Goal: Use online tool/utility: Utilize a website feature to perform a specific function

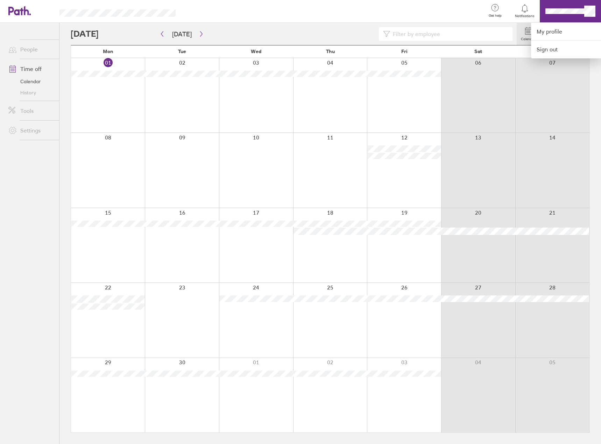
click at [471, 12] on div at bounding box center [333, 11] width 293 height 23
click at [316, 30] on div at bounding box center [300, 222] width 601 height 444
click at [527, 38] on label "Calendar" at bounding box center [528, 38] width 23 height 6
drag, startPoint x: 527, startPoint y: 38, endPoint x: 171, endPoint y: 40, distance: 356.0
click at [246, 28] on div at bounding box center [294, 34] width 446 height 14
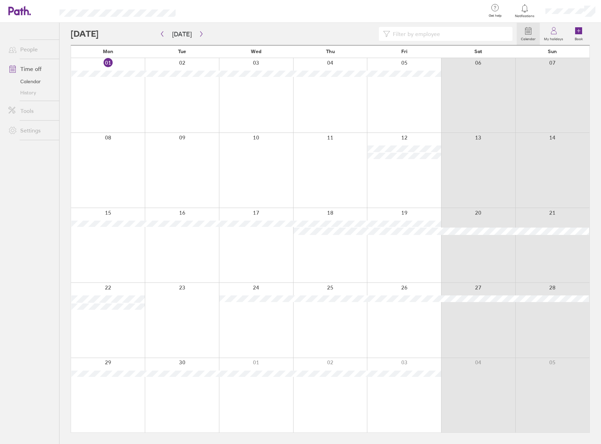
click at [30, 80] on link "Calendar" at bounding box center [31, 81] width 56 height 11
click at [29, 68] on link "Time off" at bounding box center [31, 69] width 56 height 14
click at [554, 30] on link "My profile" at bounding box center [566, 32] width 70 height 18
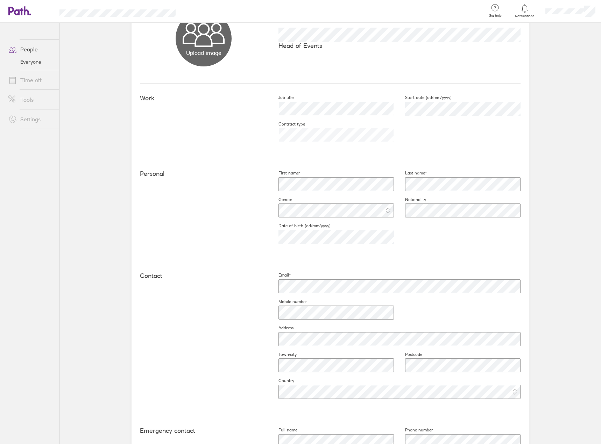
scroll to position [70, 0]
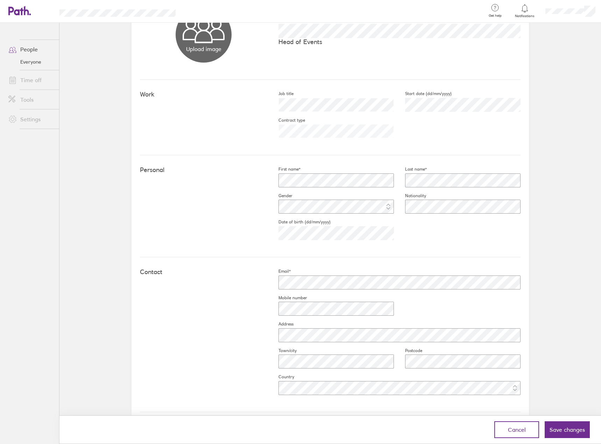
click at [423, 254] on div "Personal First name* Last name* Gender Nationality Date of birth (dd/mm/yyyy) […" at bounding box center [330, 206] width 380 height 102
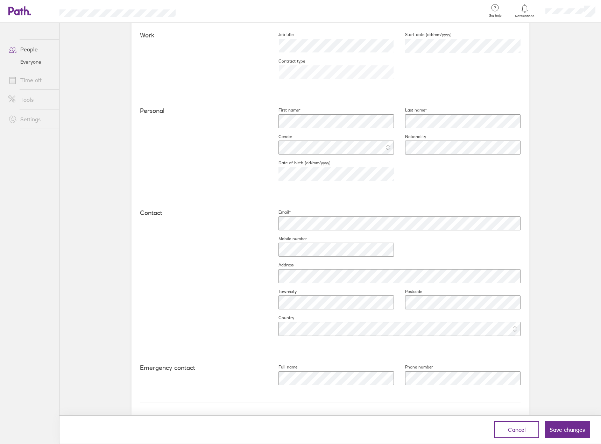
scroll to position [129, 0]
click at [419, 239] on div "Email* Mobile number Address Town/city Postcode Country" at bounding box center [393, 275] width 253 height 132
click at [569, 429] on span "Save changes" at bounding box center [566, 430] width 35 height 6
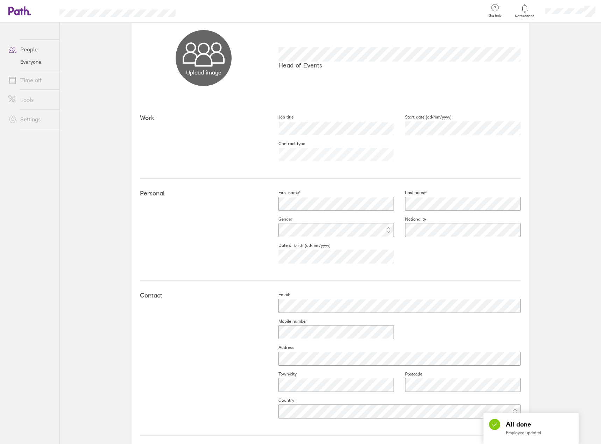
scroll to position [0, 0]
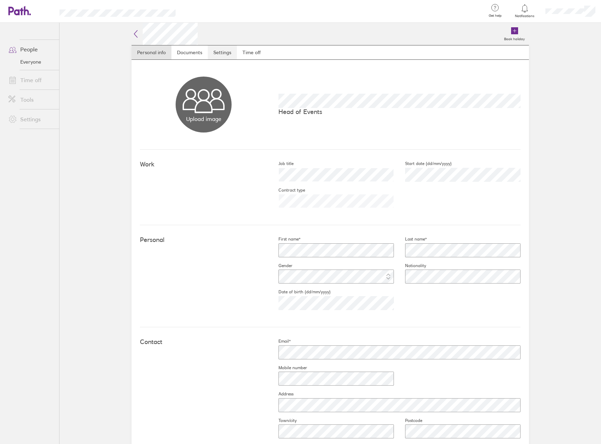
click at [214, 51] on link "Settings" at bounding box center [222, 52] width 29 height 14
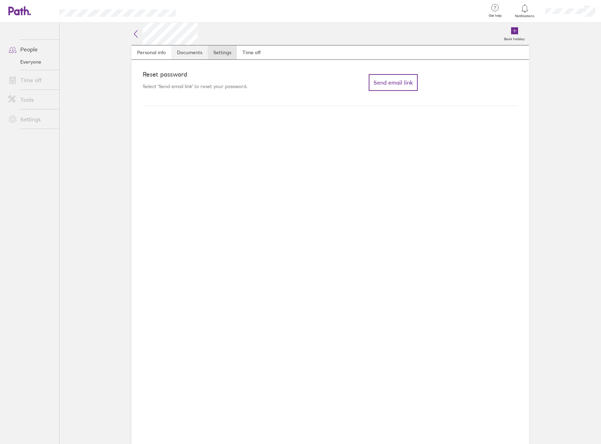
click at [184, 52] on link "Documents" at bounding box center [189, 52] width 36 height 14
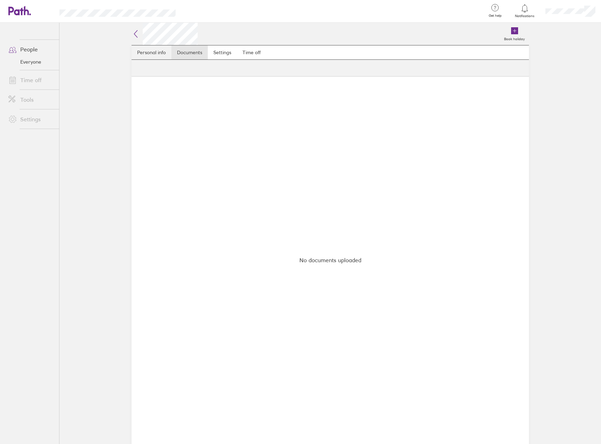
click at [159, 52] on link "Personal info" at bounding box center [151, 52] width 40 height 14
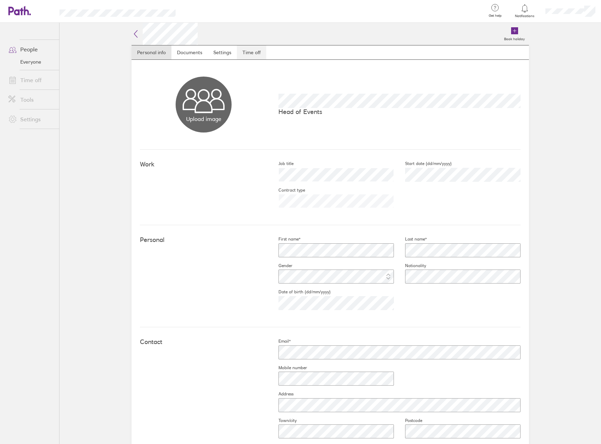
click at [254, 53] on link "Time off" at bounding box center [251, 52] width 29 height 14
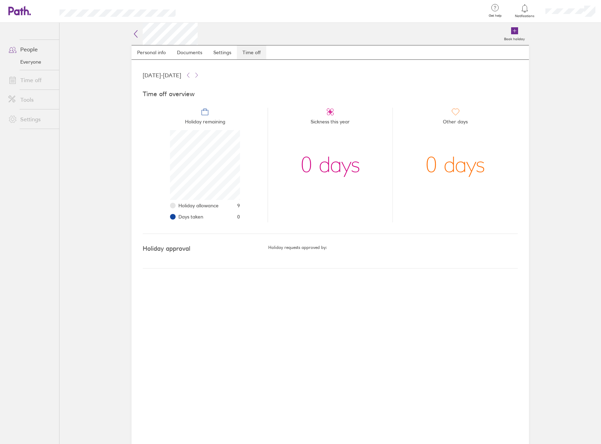
scroll to position [70, 70]
click at [33, 63] on link "Everyone" at bounding box center [31, 61] width 56 height 11
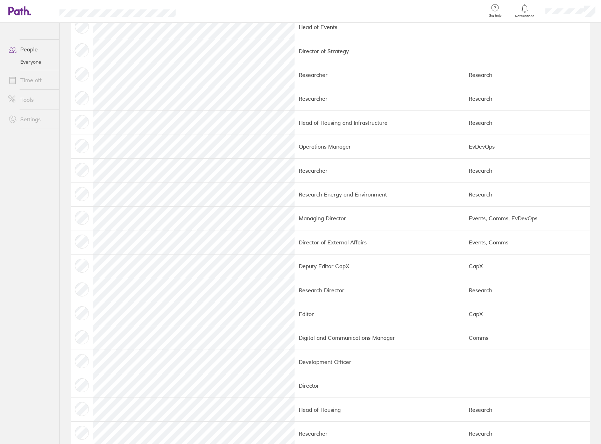
scroll to position [83, 0]
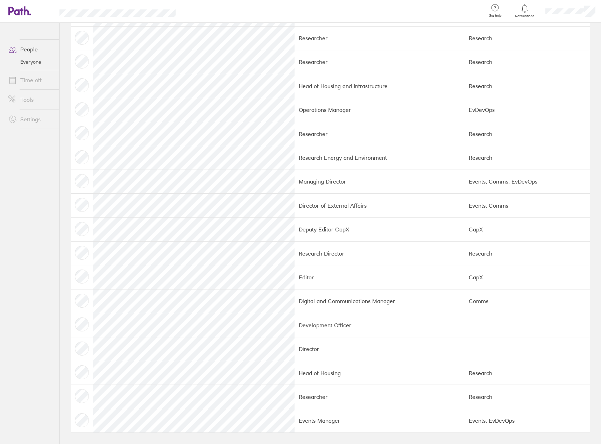
click at [27, 80] on link "Time off" at bounding box center [31, 80] width 56 height 14
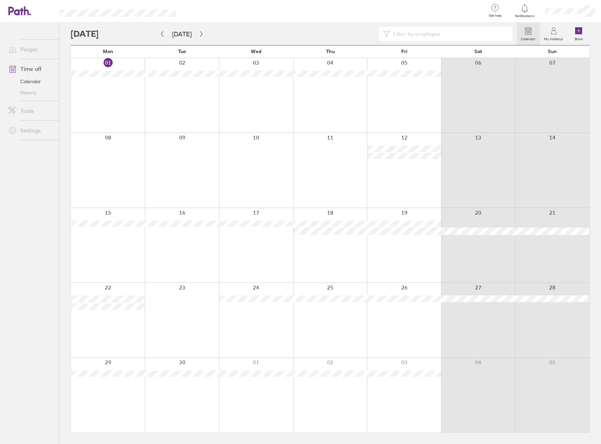
click at [36, 99] on li "Time off Calendar History" at bounding box center [29, 80] width 59 height 42
click at [495, 12] on icon at bounding box center [495, 7] width 8 height 8
click at [108, 13] on div at bounding box center [300, 222] width 601 height 444
click at [35, 130] on link "Settings" at bounding box center [31, 130] width 56 height 14
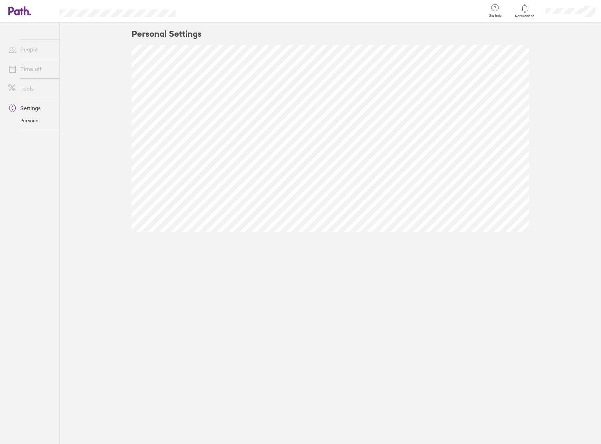
click at [29, 119] on link "Personal" at bounding box center [31, 120] width 56 height 11
click at [30, 107] on link "Settings" at bounding box center [31, 108] width 56 height 14
click at [27, 85] on link "Tools" at bounding box center [31, 88] width 56 height 14
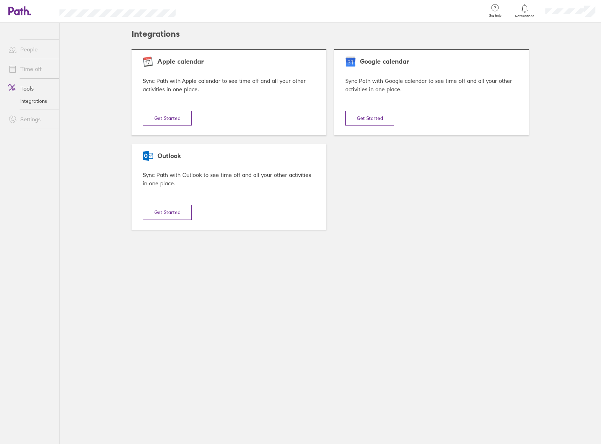
click at [369, 118] on button "Get Started" at bounding box center [369, 118] width 49 height 15
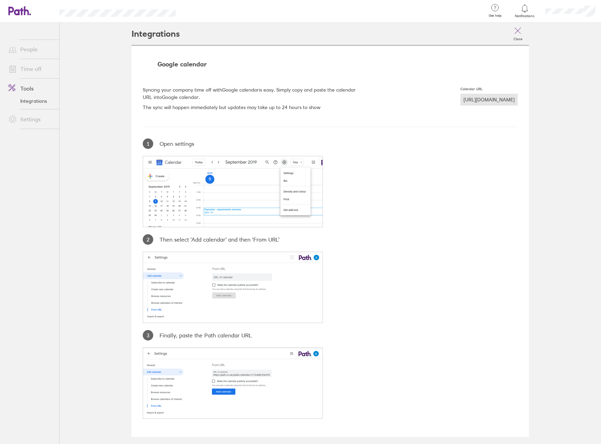
click at [460, 101] on div "https://hrapi.path.co.uk/public/calendar/d69b47d/29f55273" at bounding box center [488, 100] width 57 height 12
